Goal: Task Accomplishment & Management: Manage account settings

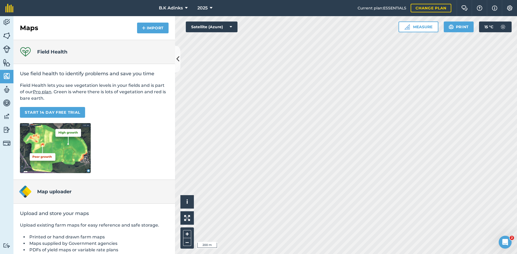
click at [440, 254] on html "B.K Adinks 2025 Current plan : ESSENTIALS Change plan Farm Chat Help Info Setti…" at bounding box center [258, 127] width 517 height 254
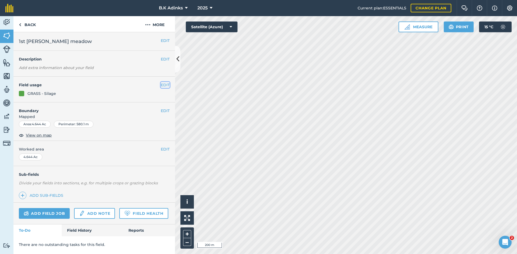
click at [165, 86] on button "EDIT" at bounding box center [165, 85] width 9 height 6
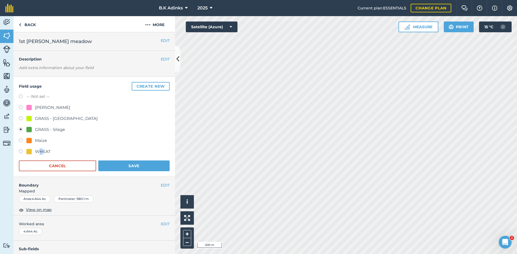
click at [41, 152] on div "WHEAT" at bounding box center [43, 152] width 16 height 6
click at [19, 151] on label at bounding box center [23, 152] width 8 height 5
radio input "true"
radio input "false"
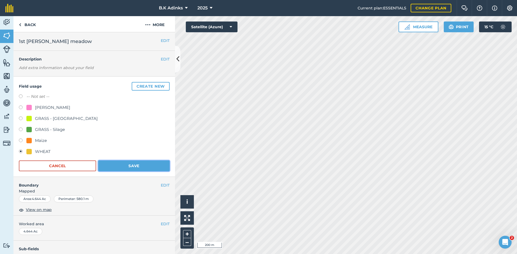
click at [139, 169] on button "Save" at bounding box center [133, 166] width 71 height 11
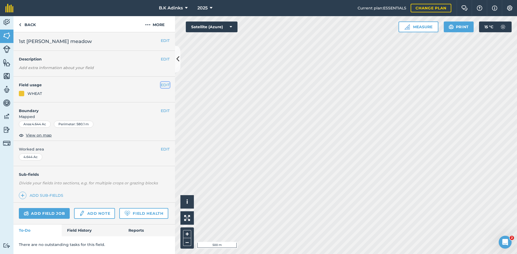
click at [167, 84] on button "EDIT" at bounding box center [165, 85] width 9 height 6
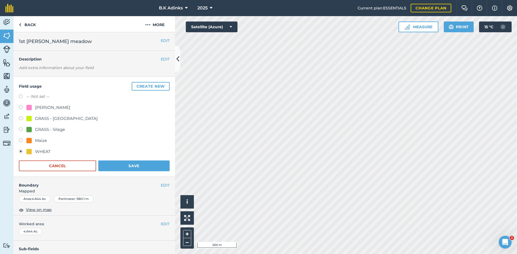
click at [46, 132] on div "GRASS - Silage" at bounding box center [50, 130] width 30 height 6
radio input "true"
radio input "false"
click at [153, 167] on button "Save" at bounding box center [133, 166] width 71 height 11
